Goal: Book appointment/travel/reservation

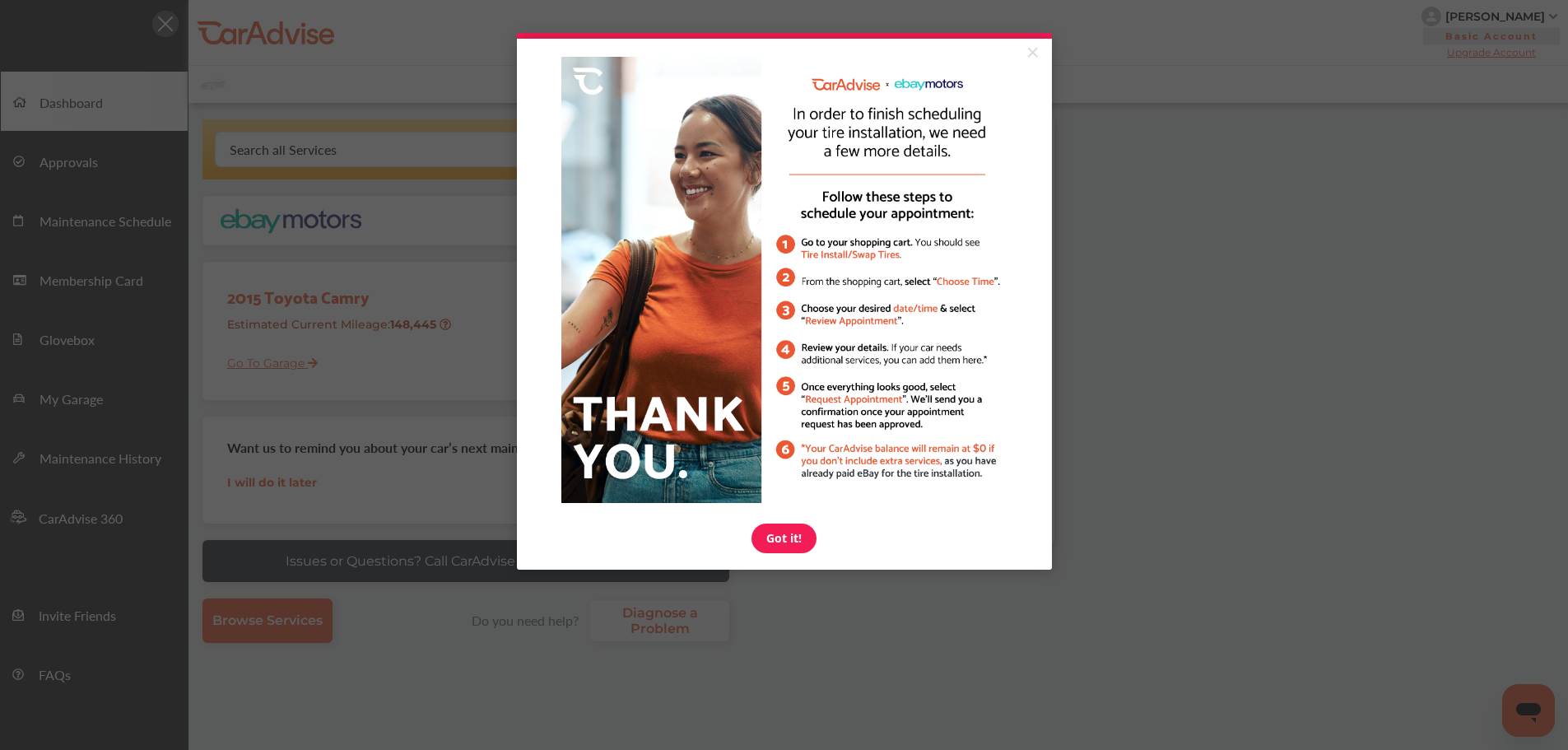
click at [1041, 58] on link "×" at bounding box center [1032, 53] width 28 height 29
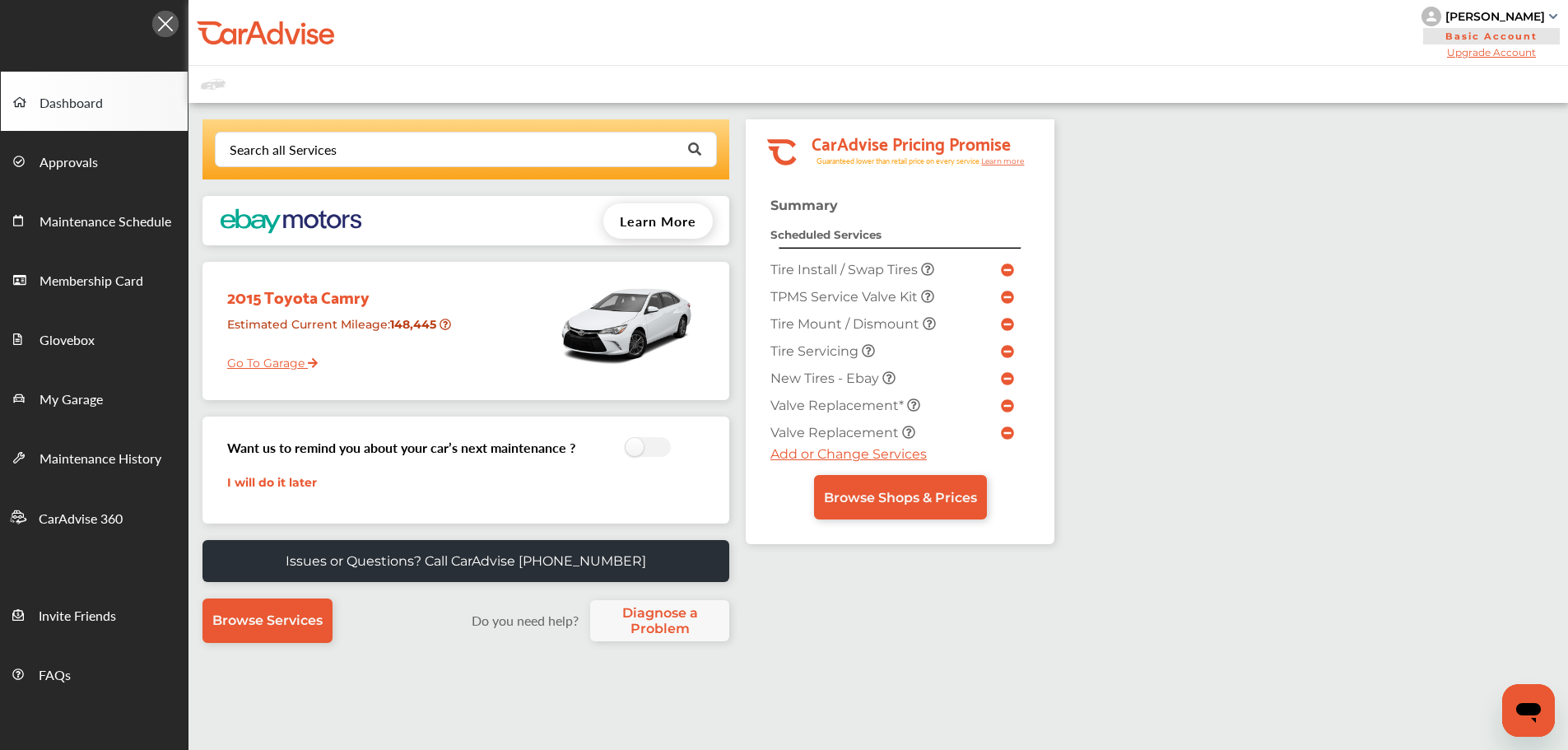
click at [954, 512] on link "Browse Shops & Prices" at bounding box center [900, 497] width 172 height 45
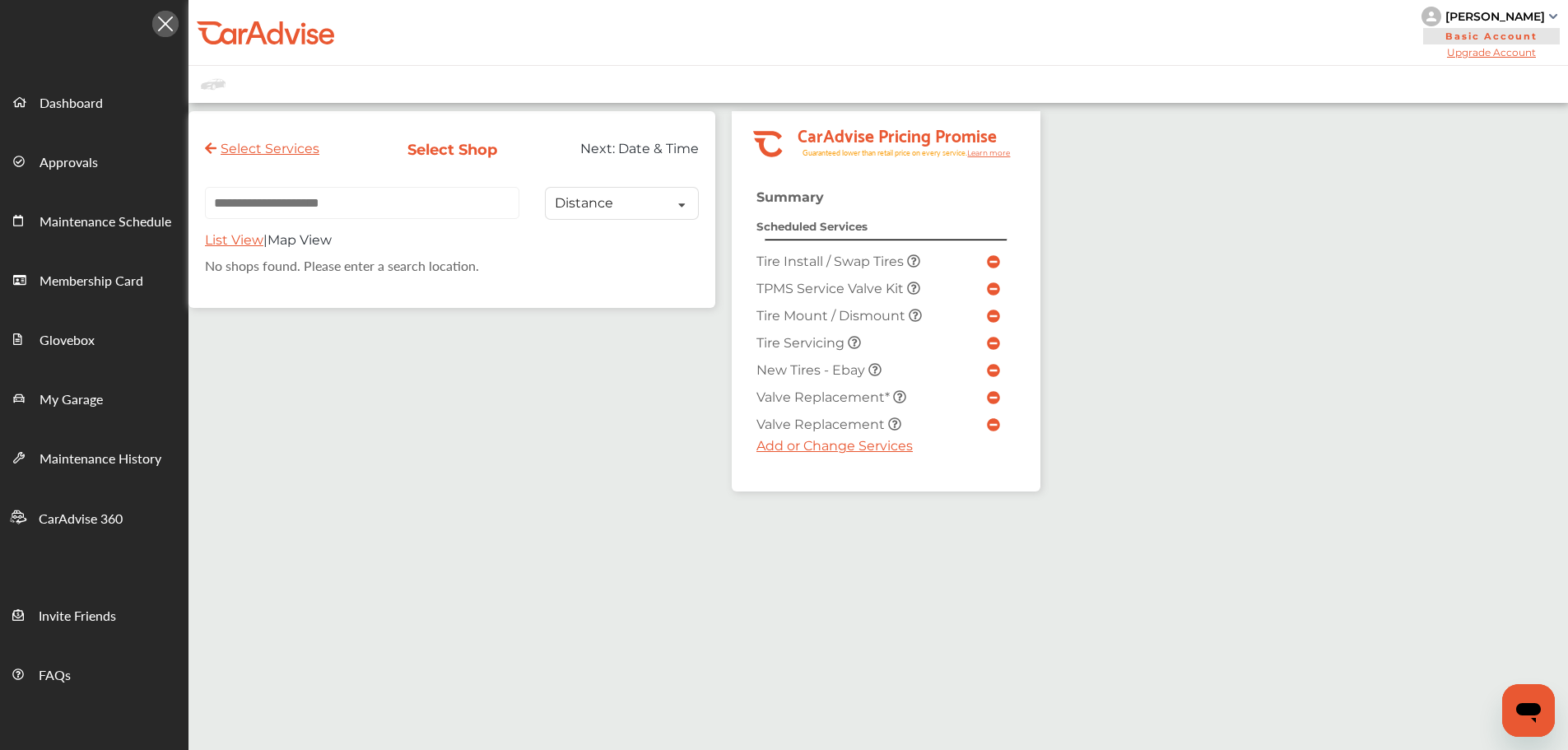
click at [440, 202] on input "text" at bounding box center [362, 203] width 315 height 32
paste input "**********"
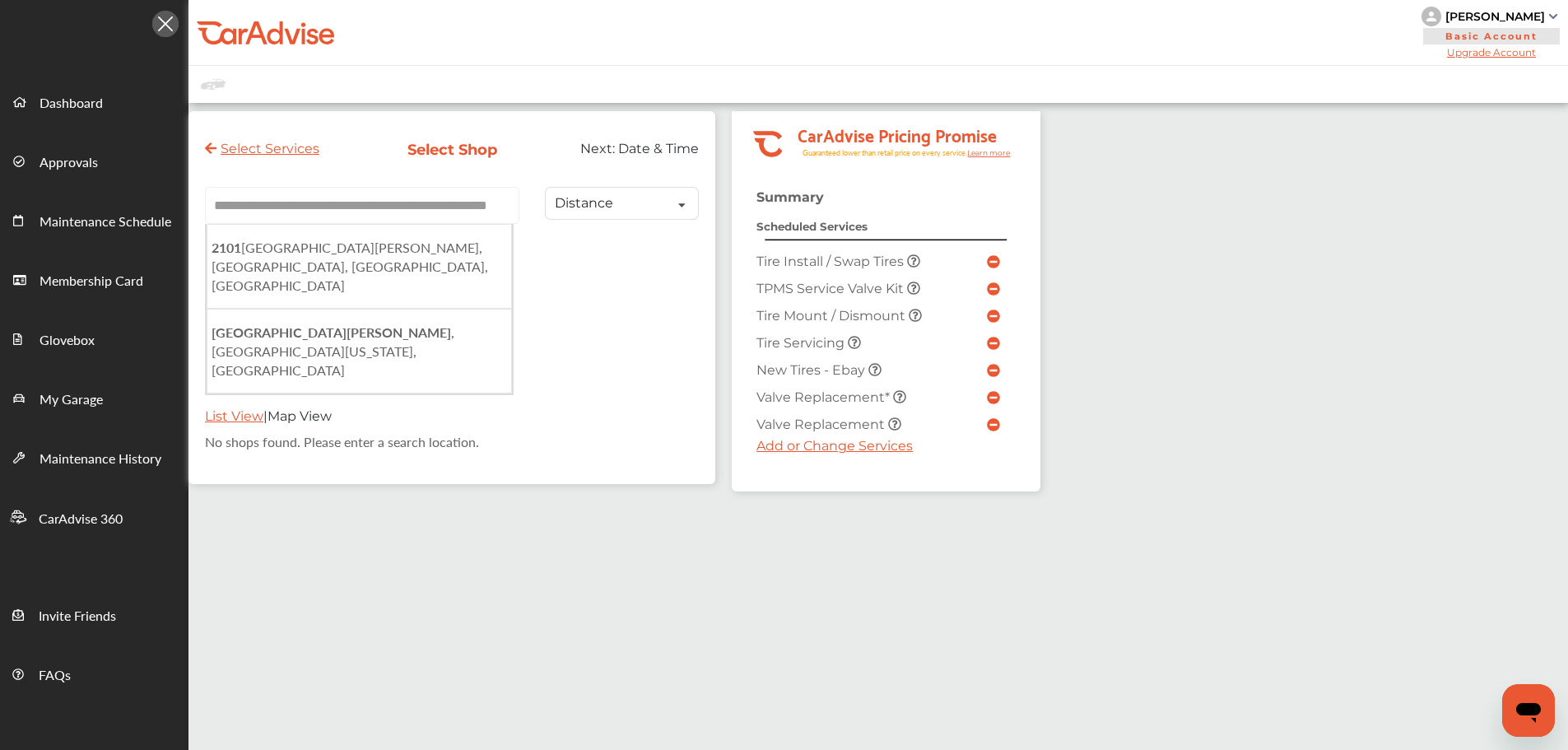
click at [481, 250] on span "2101 North Howard Street, Baltimore, MD, USA" at bounding box center [349, 266] width 277 height 57
type input "**********"
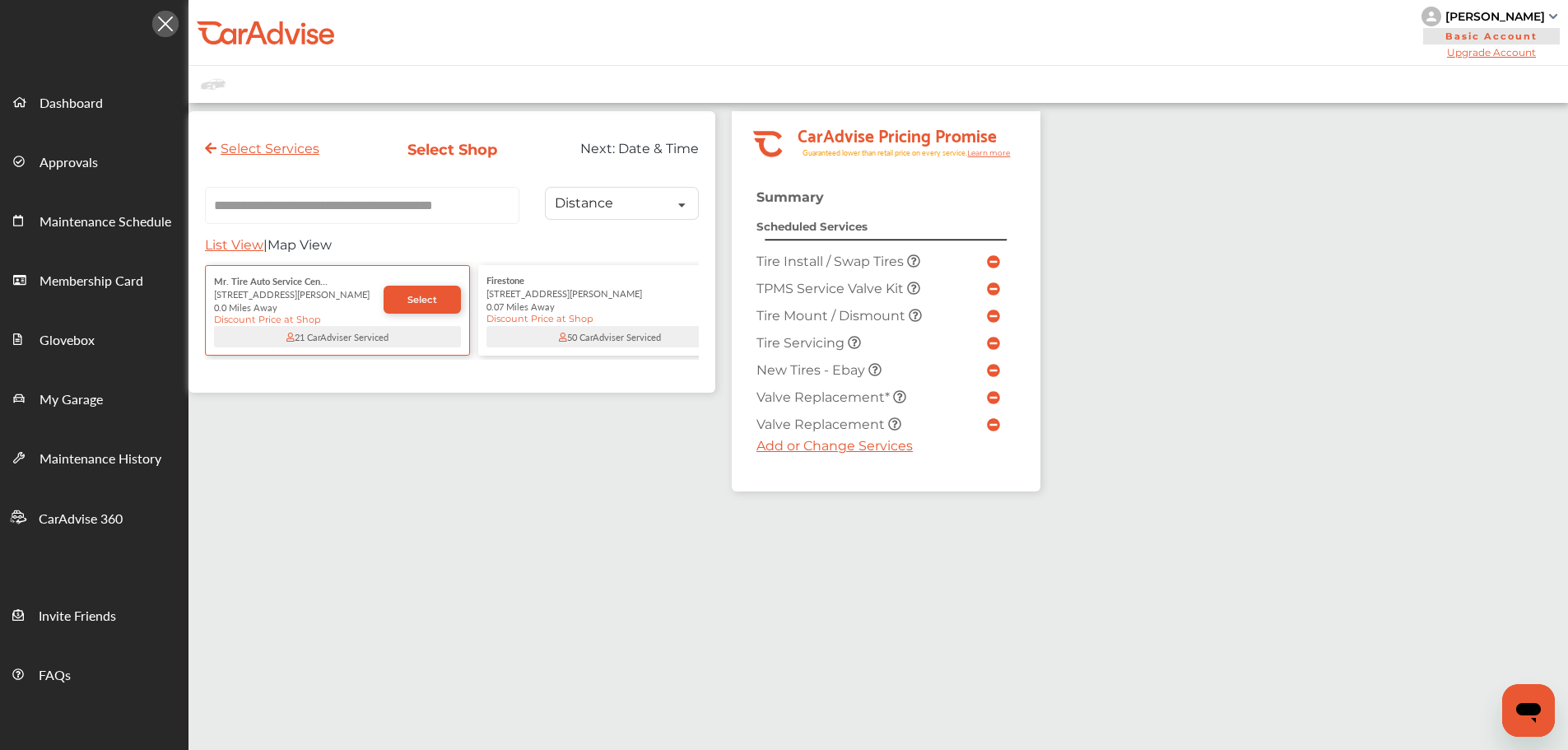
click at [448, 296] on link "Select" at bounding box center [423, 299] width 78 height 28
click at [447, 294] on div "2101 North Howard Street" at bounding box center [336, 292] width 247 height 13
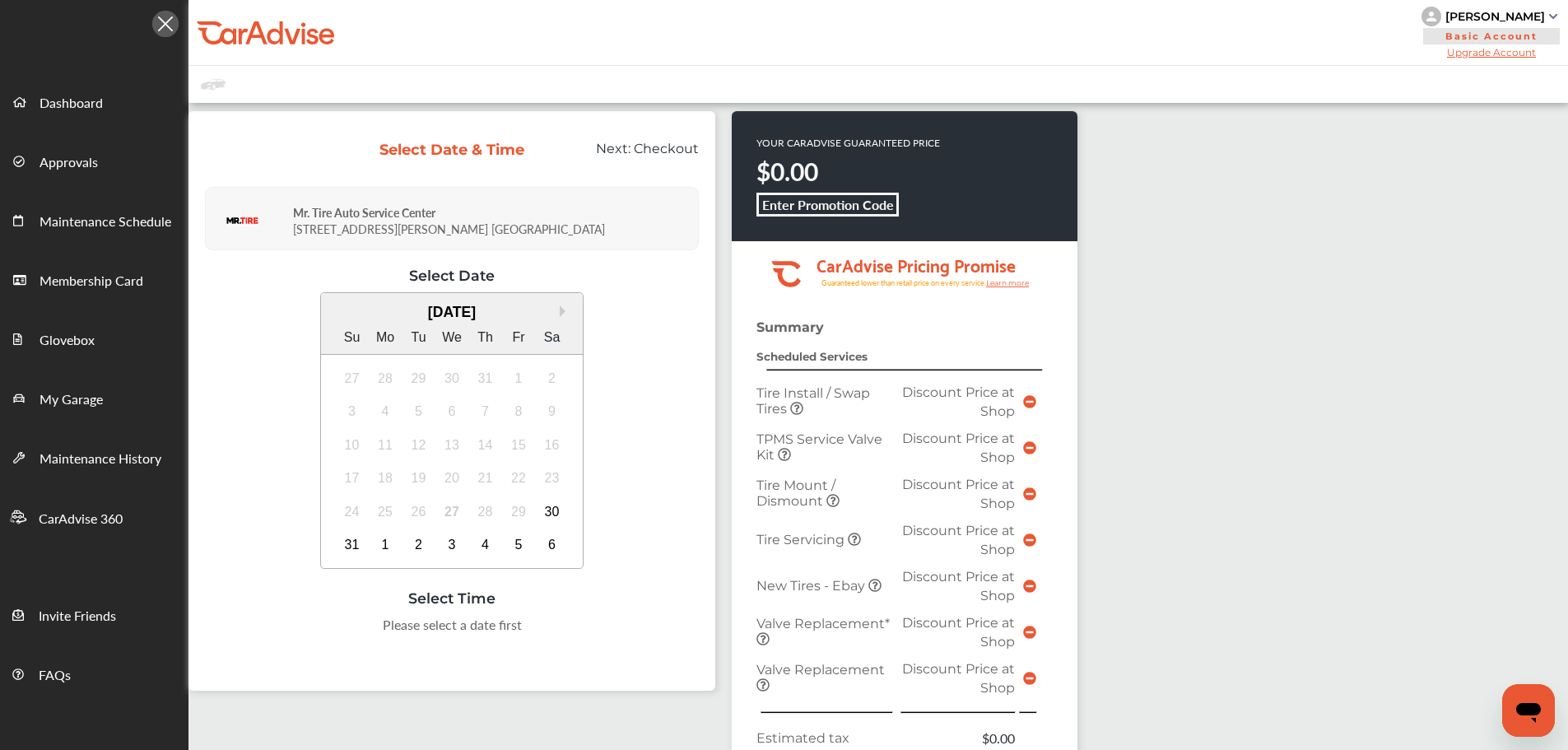
click at [446, 294] on div "August 2025 Su Mo Tu We Th Fr Sa" at bounding box center [452, 324] width 262 height 62
click at [541, 261] on div "Select Date & Time Next: Checkout Mr. Tire Auto Service Center 2101 North Howar…" at bounding box center [452, 401] width 527 height 579
click at [480, 543] on div "4" at bounding box center [486, 545] width 27 height 27
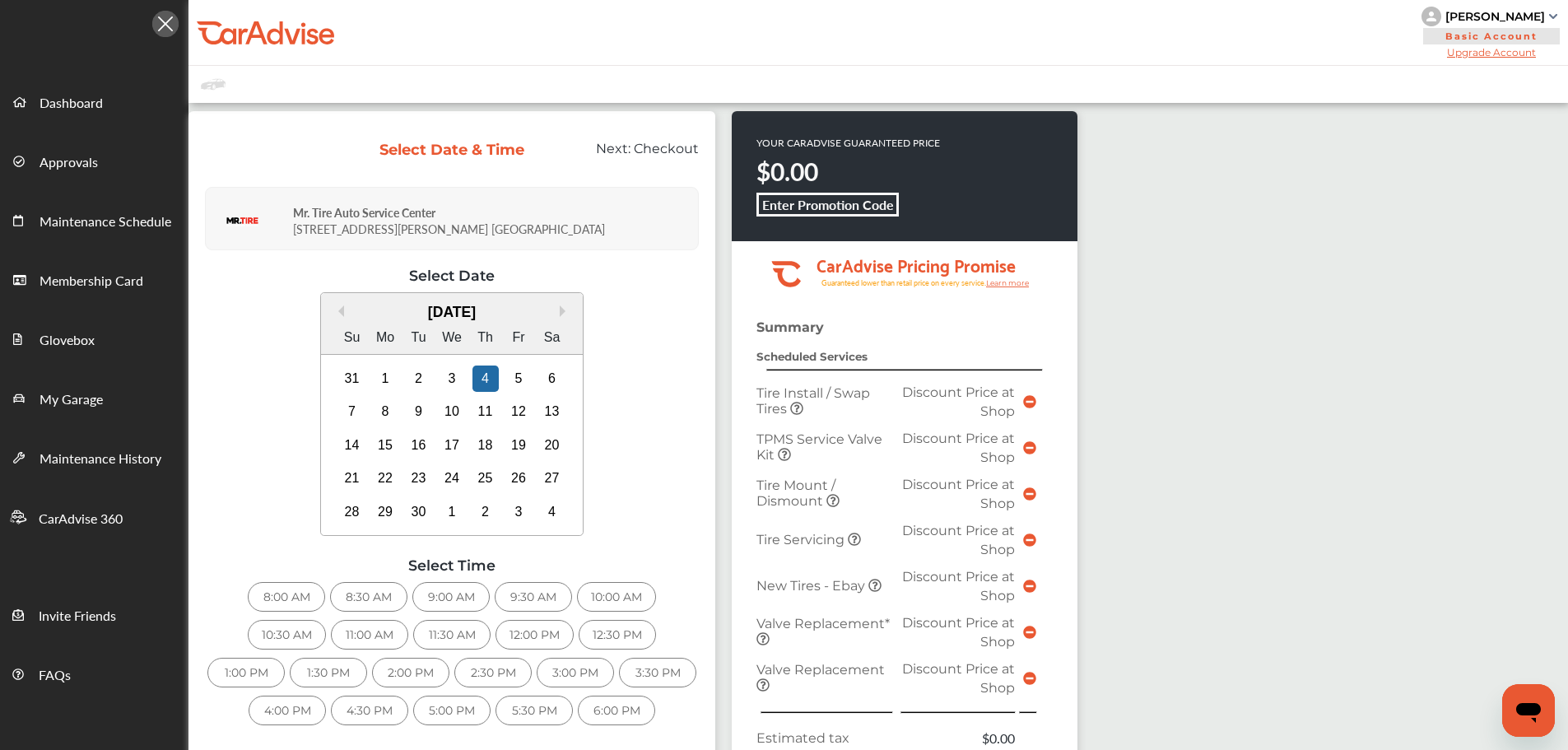
click at [455, 712] on div "5:00 PM" at bounding box center [452, 710] width 78 height 29
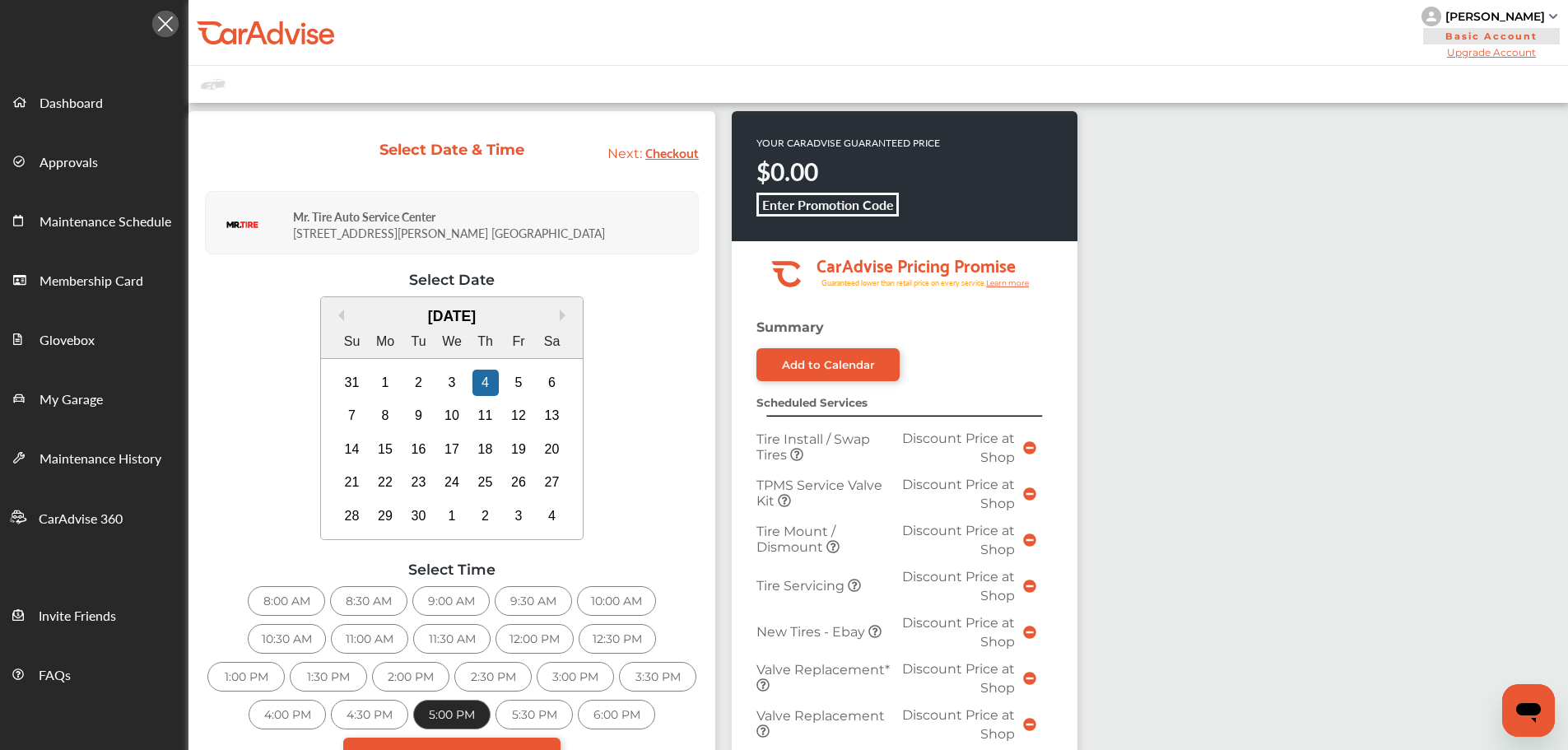
scroll to position [411, 0]
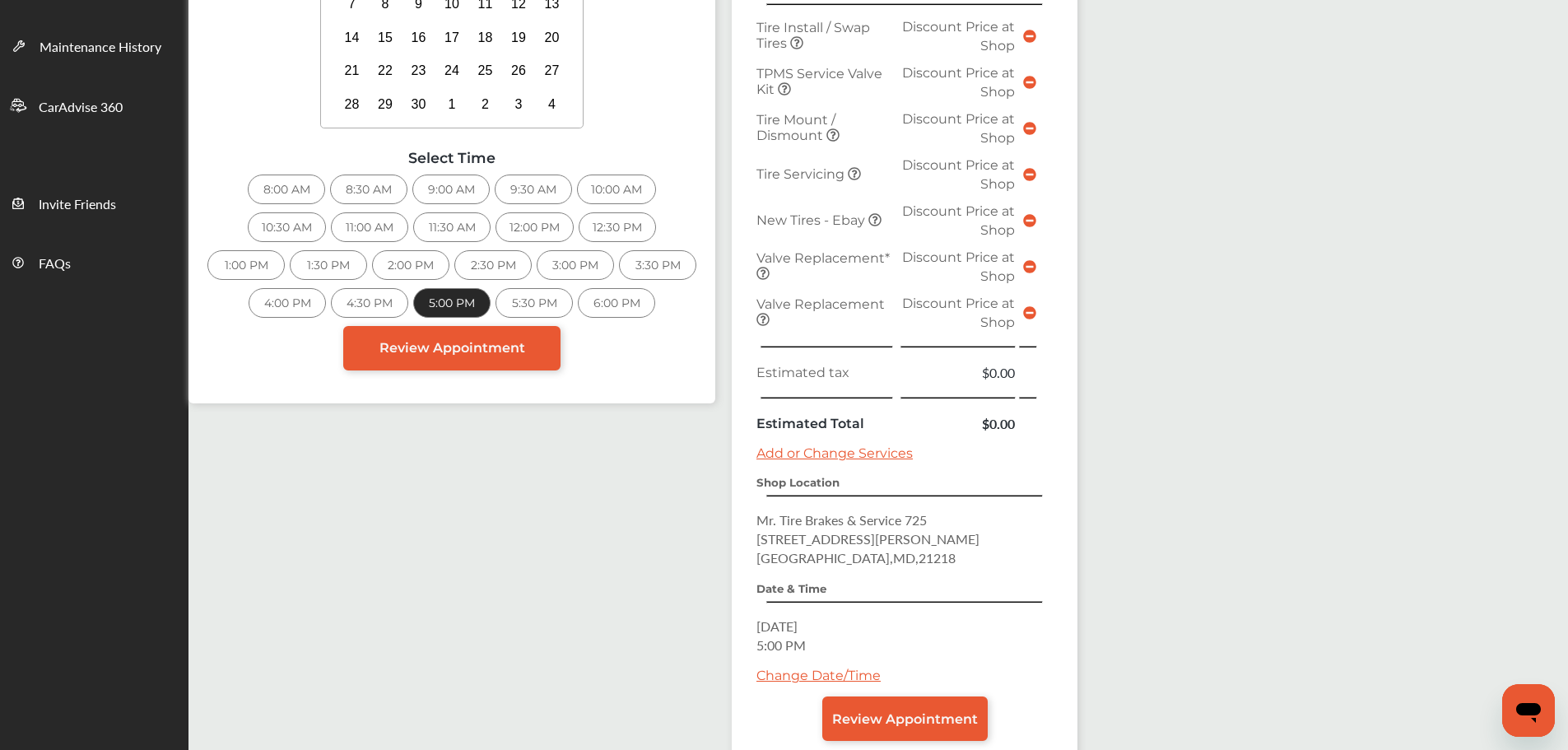
click at [829, 726] on link "Review Appointment" at bounding box center [906, 718] width 166 height 45
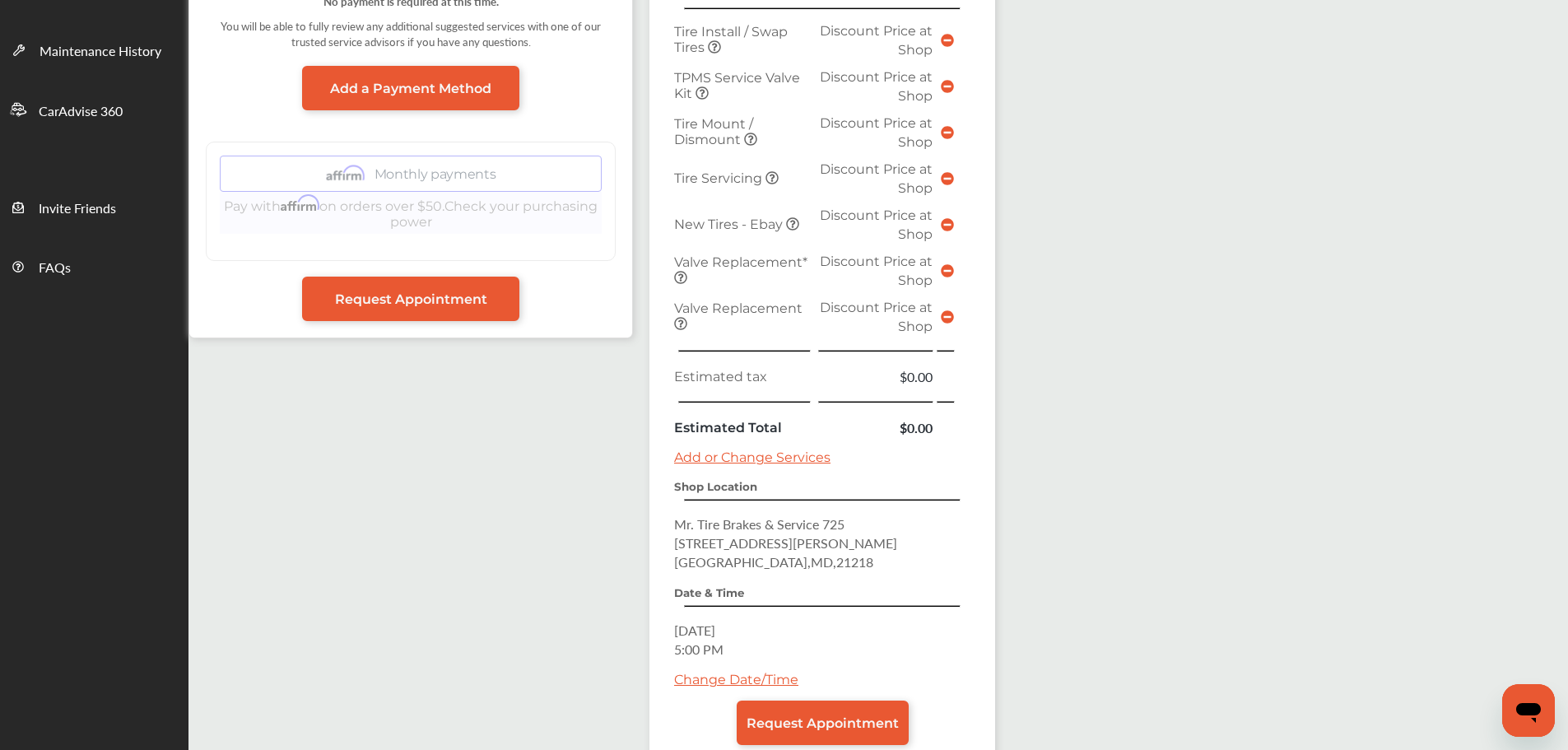
scroll to position [411, 0]
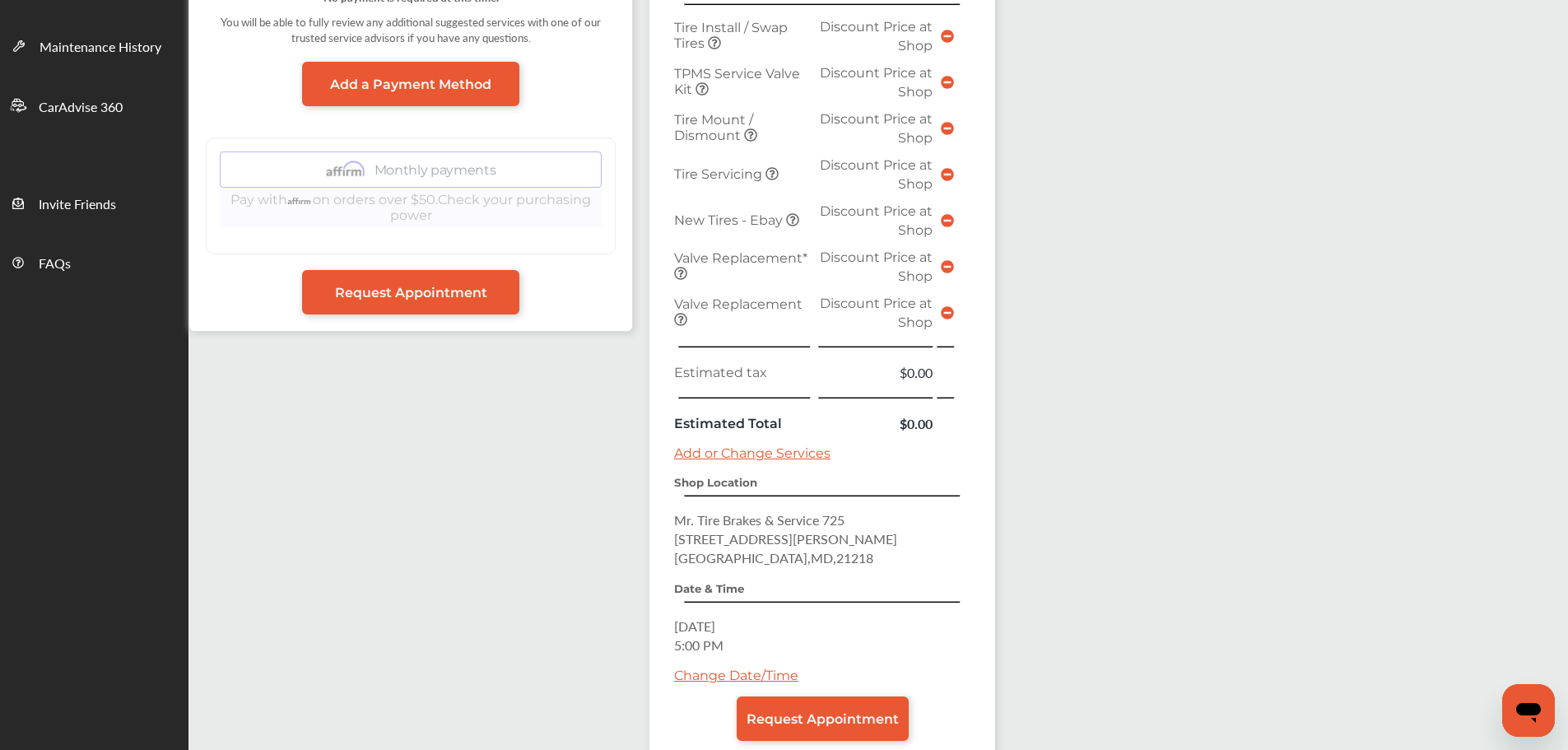
click at [835, 703] on link "Request Appointment" at bounding box center [822, 718] width 172 height 45
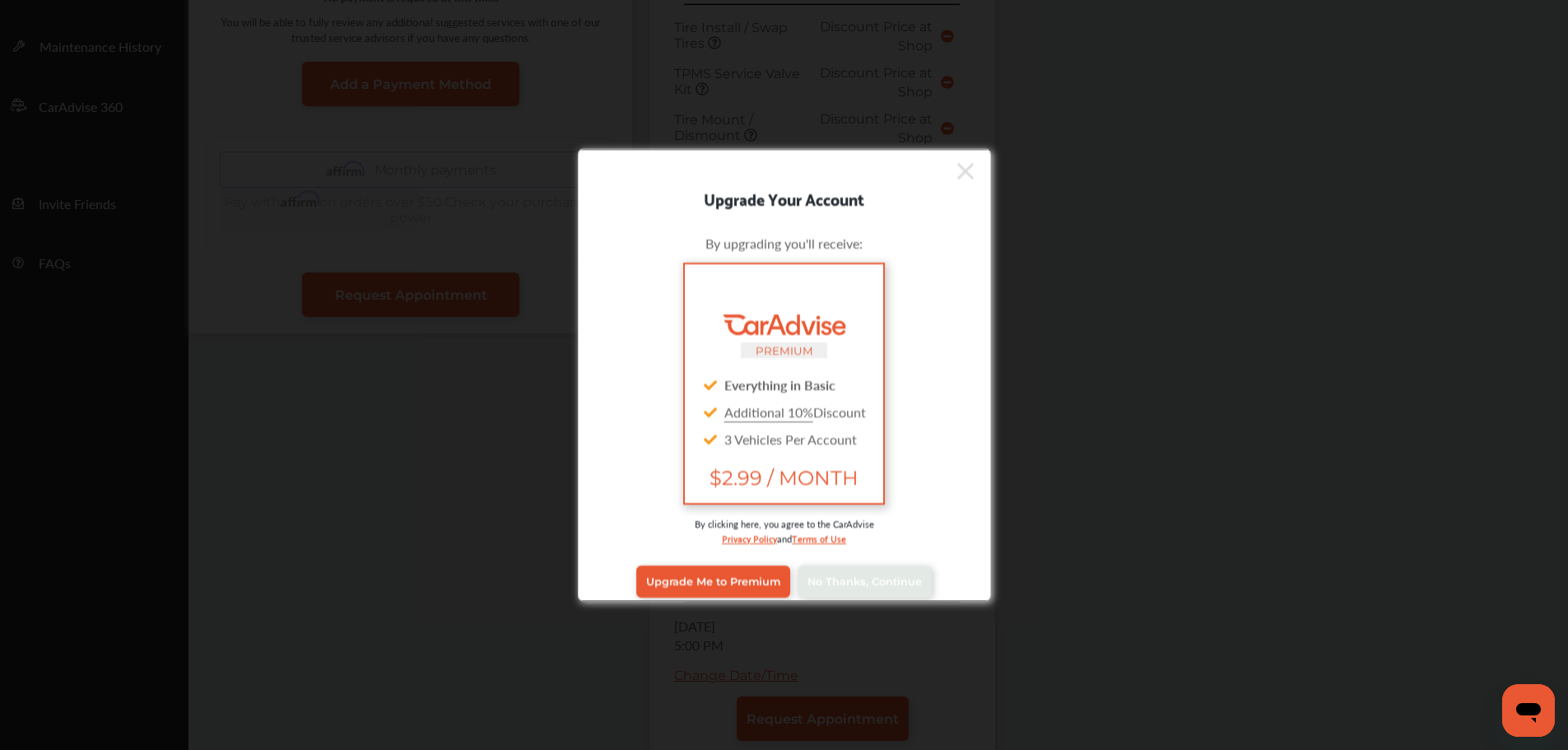
click at [854, 578] on span "No Thanks, Continue" at bounding box center [864, 581] width 115 height 12
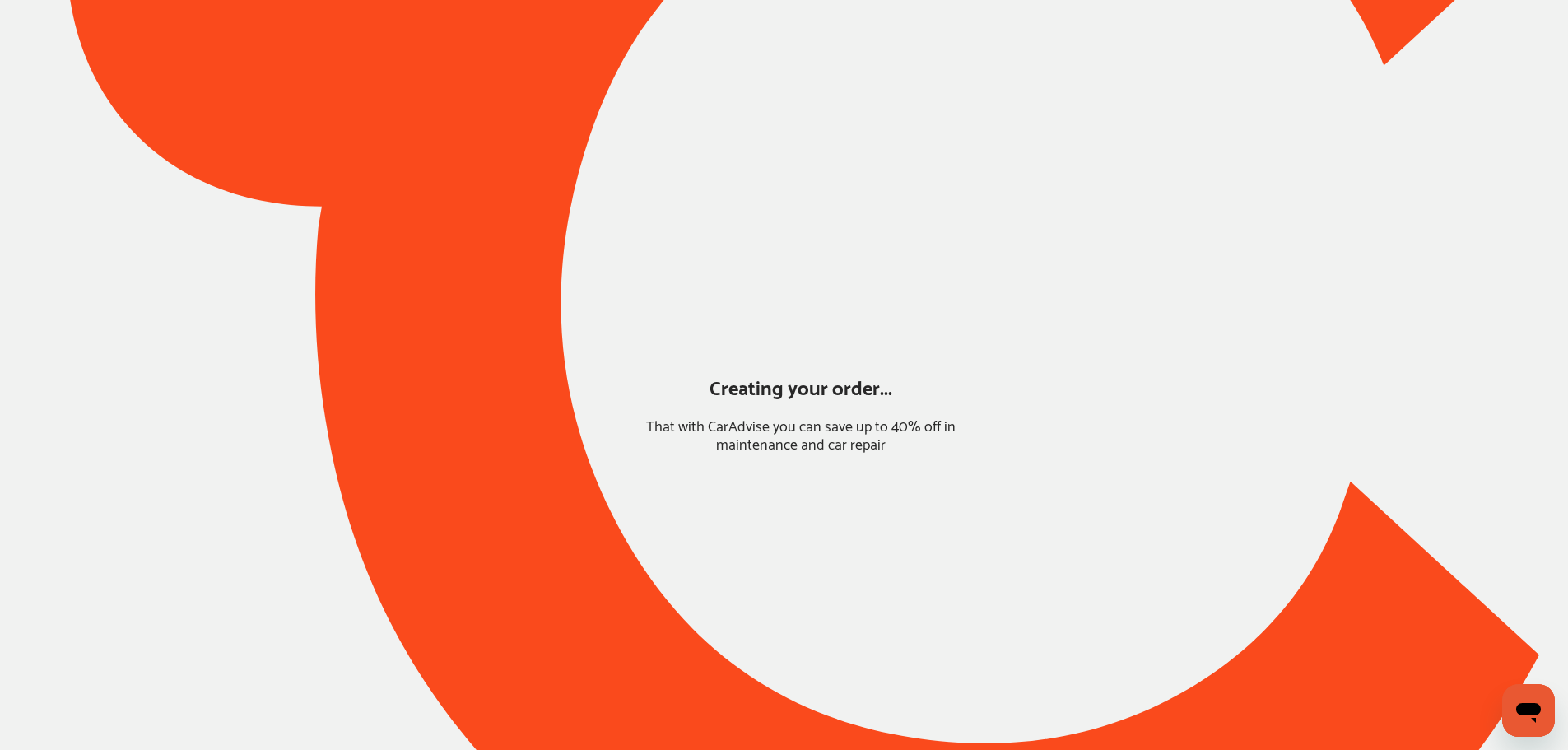
scroll to position [0, 0]
